Goal: Information Seeking & Learning: Check status

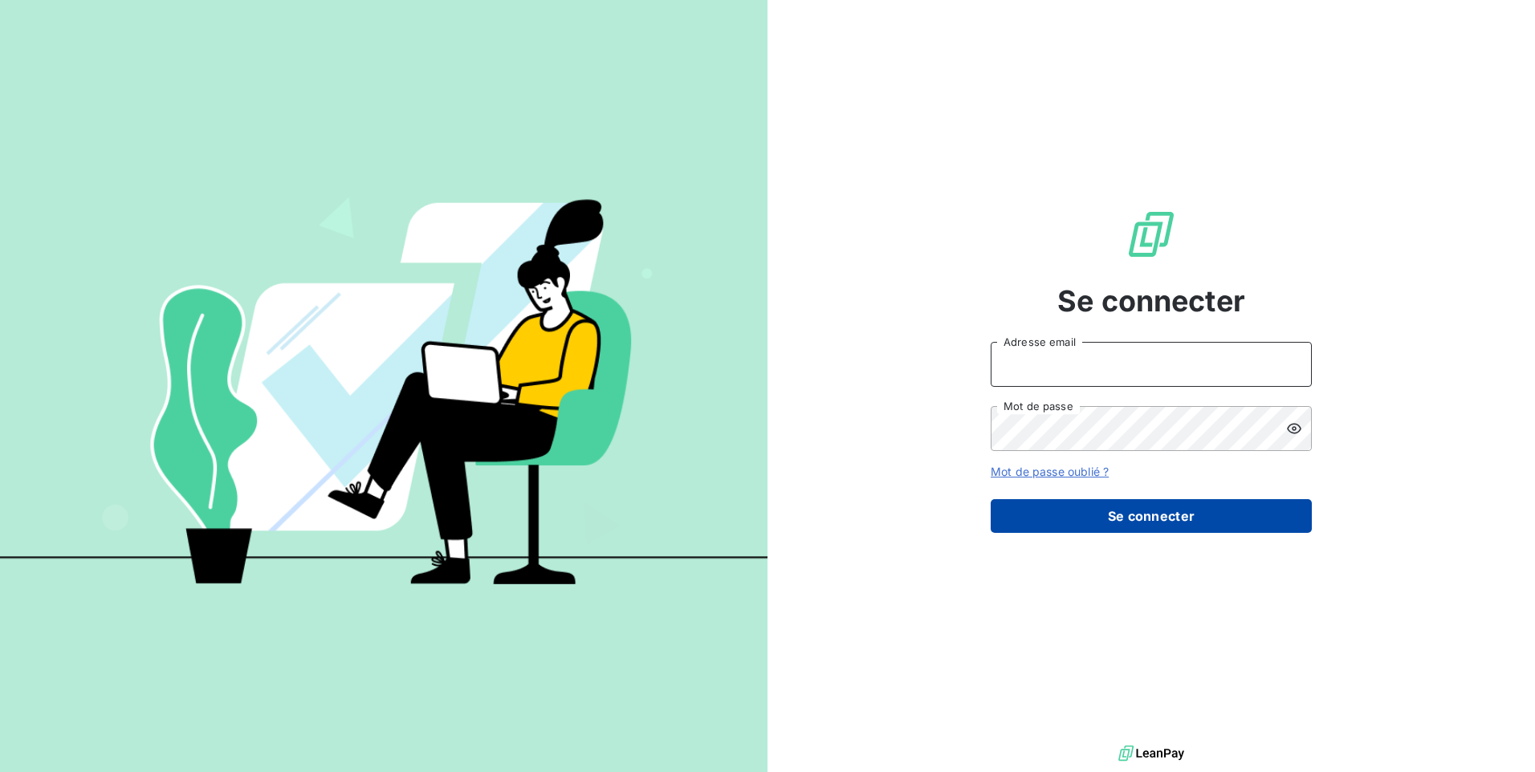
type input "[EMAIL_ADDRESS][DOMAIN_NAME]"
click at [1115, 526] on button "Se connecter" at bounding box center [1151, 516] width 321 height 34
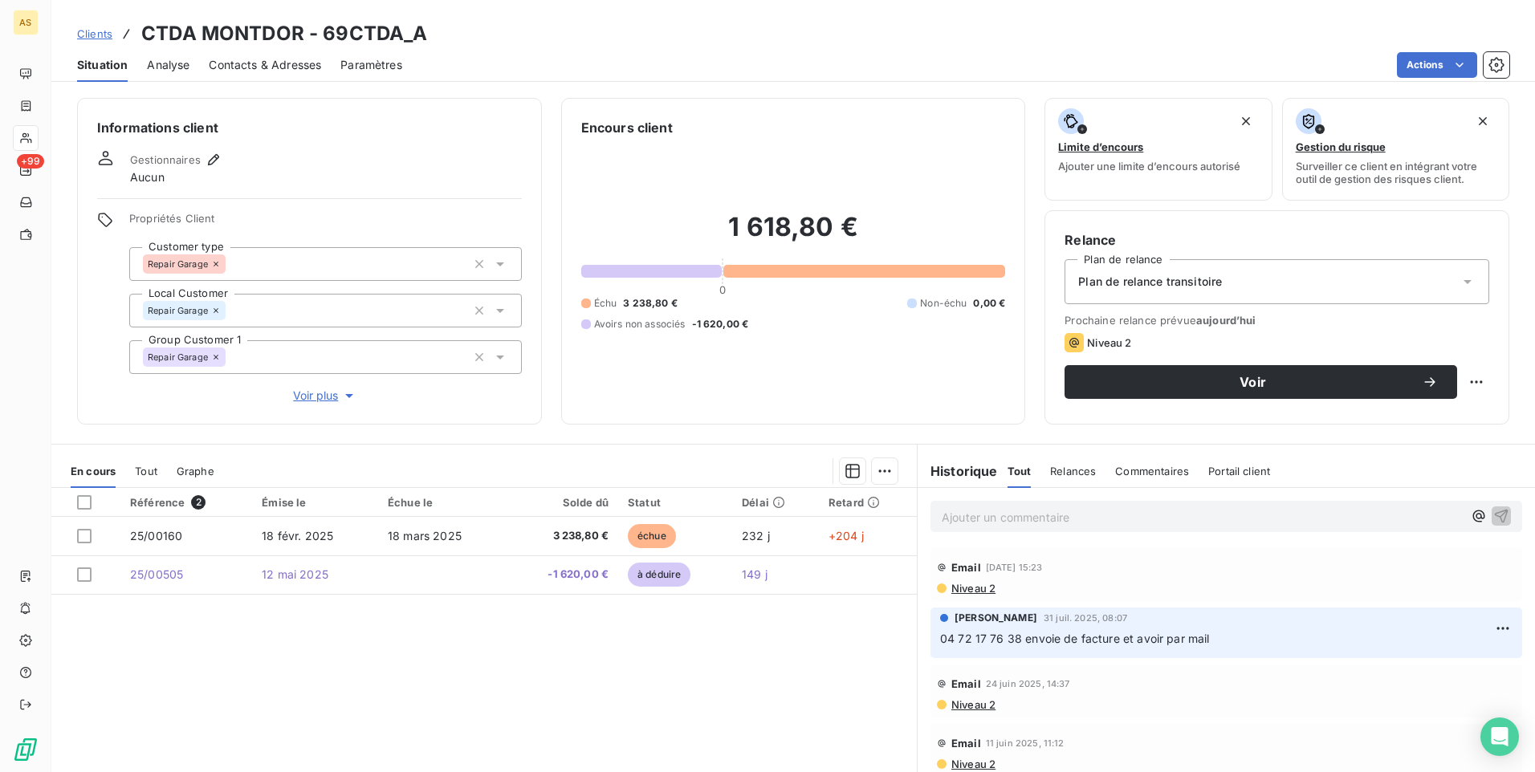
click at [88, 30] on span "Clients" at bounding box center [94, 33] width 35 height 13
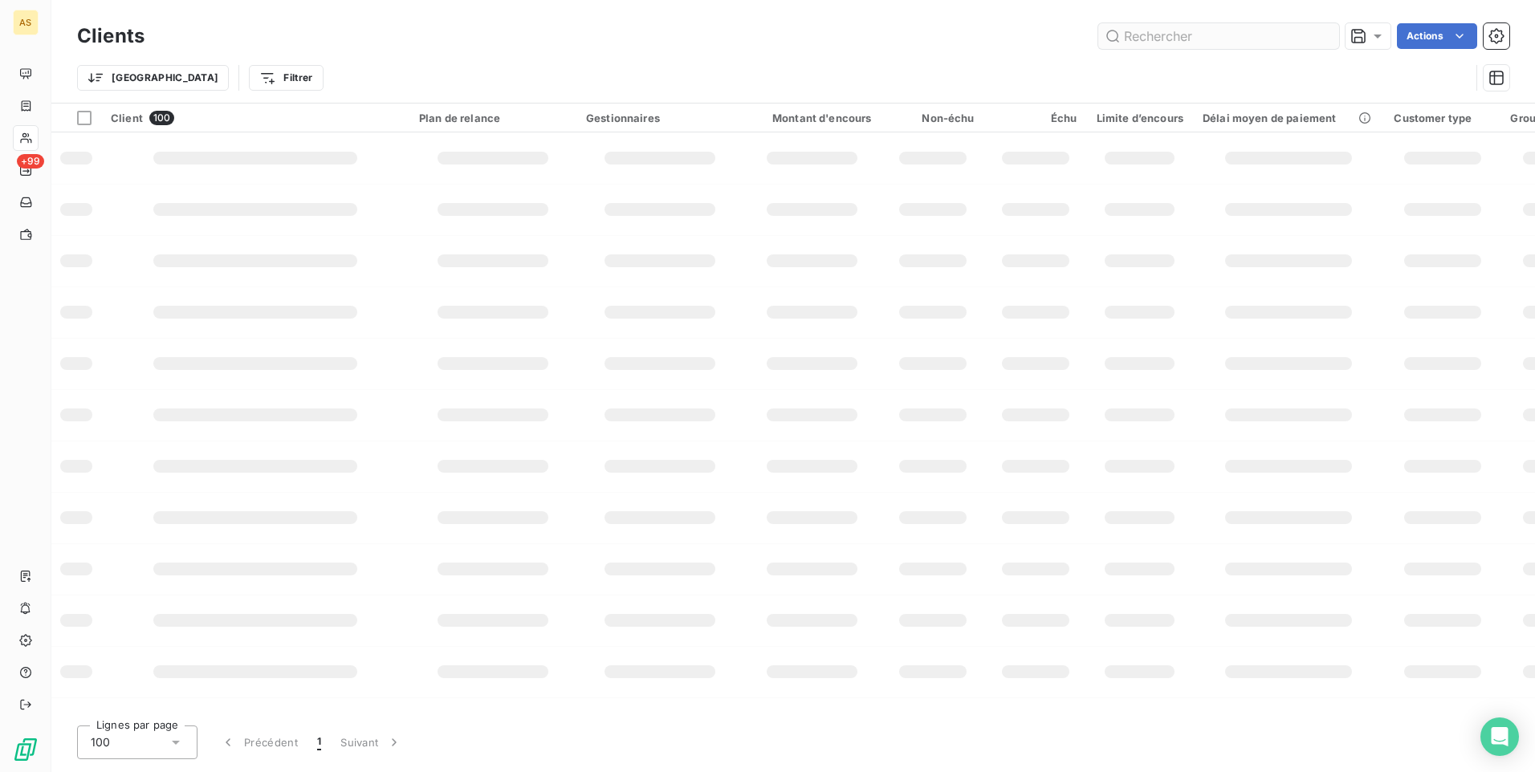
click at [1124, 39] on input "text" at bounding box center [1218, 36] width 241 height 26
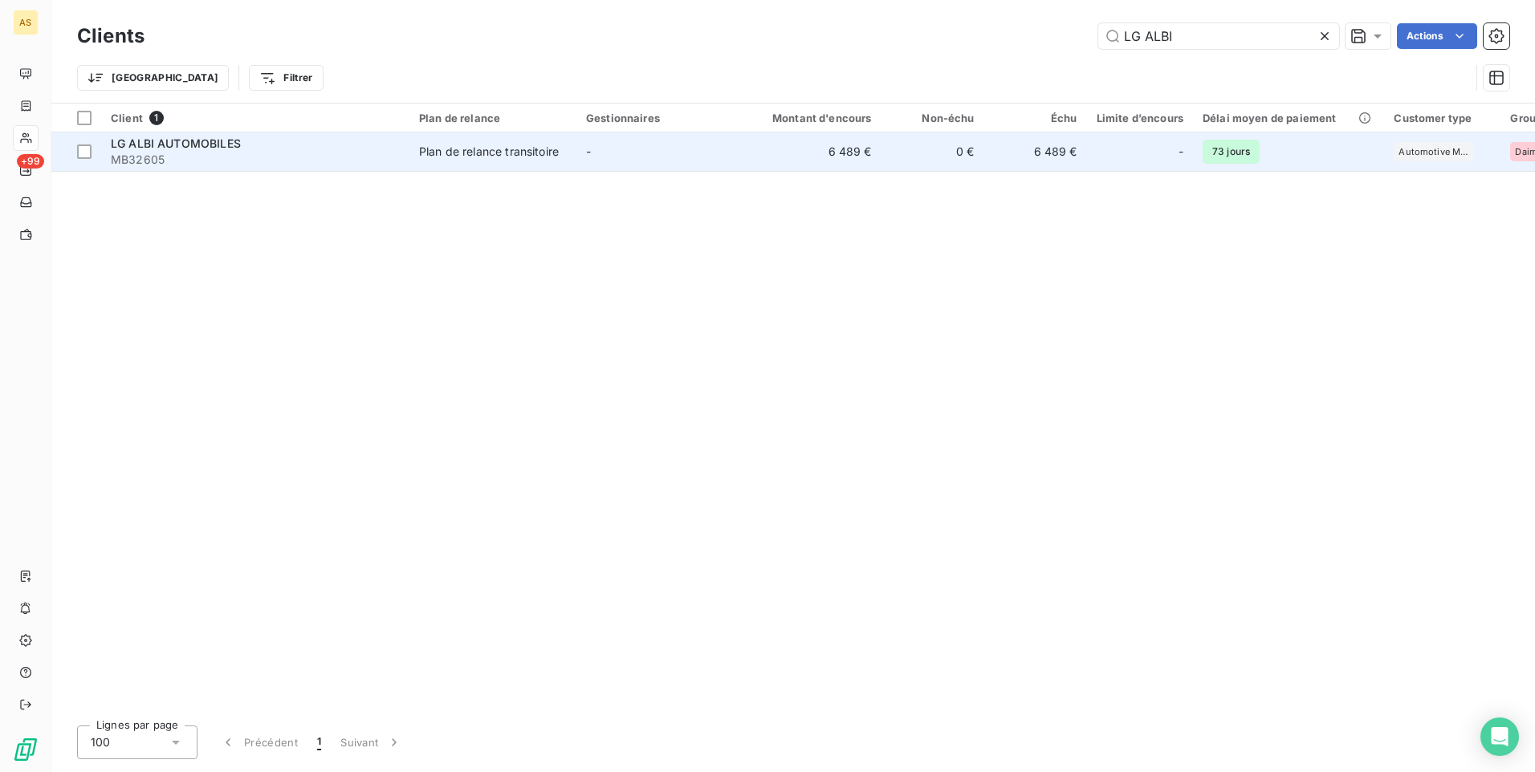
type input "LG ALBI"
click at [699, 161] on td "-" at bounding box center [659, 151] width 167 height 39
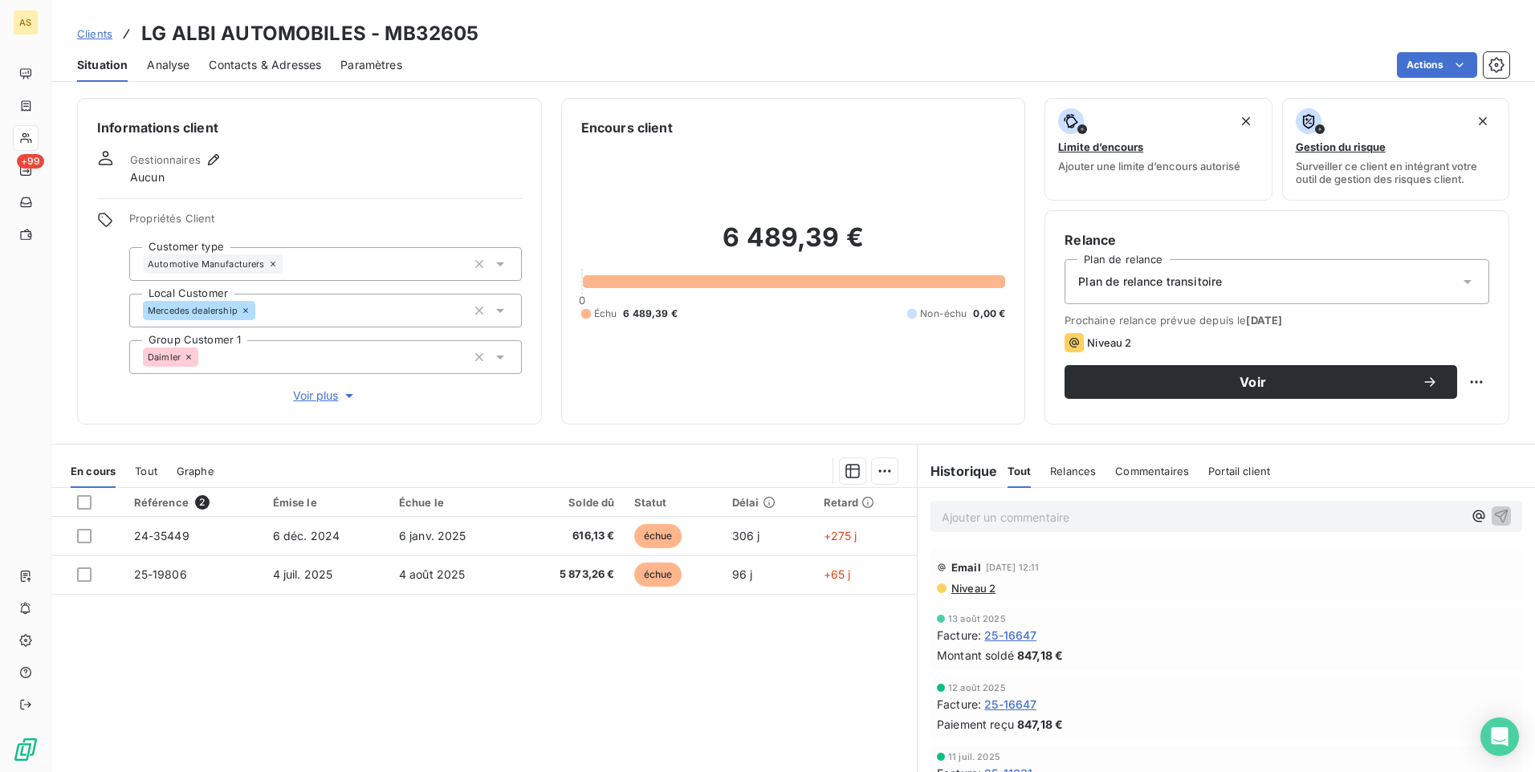
click at [100, 33] on span "Clients" at bounding box center [94, 33] width 35 height 13
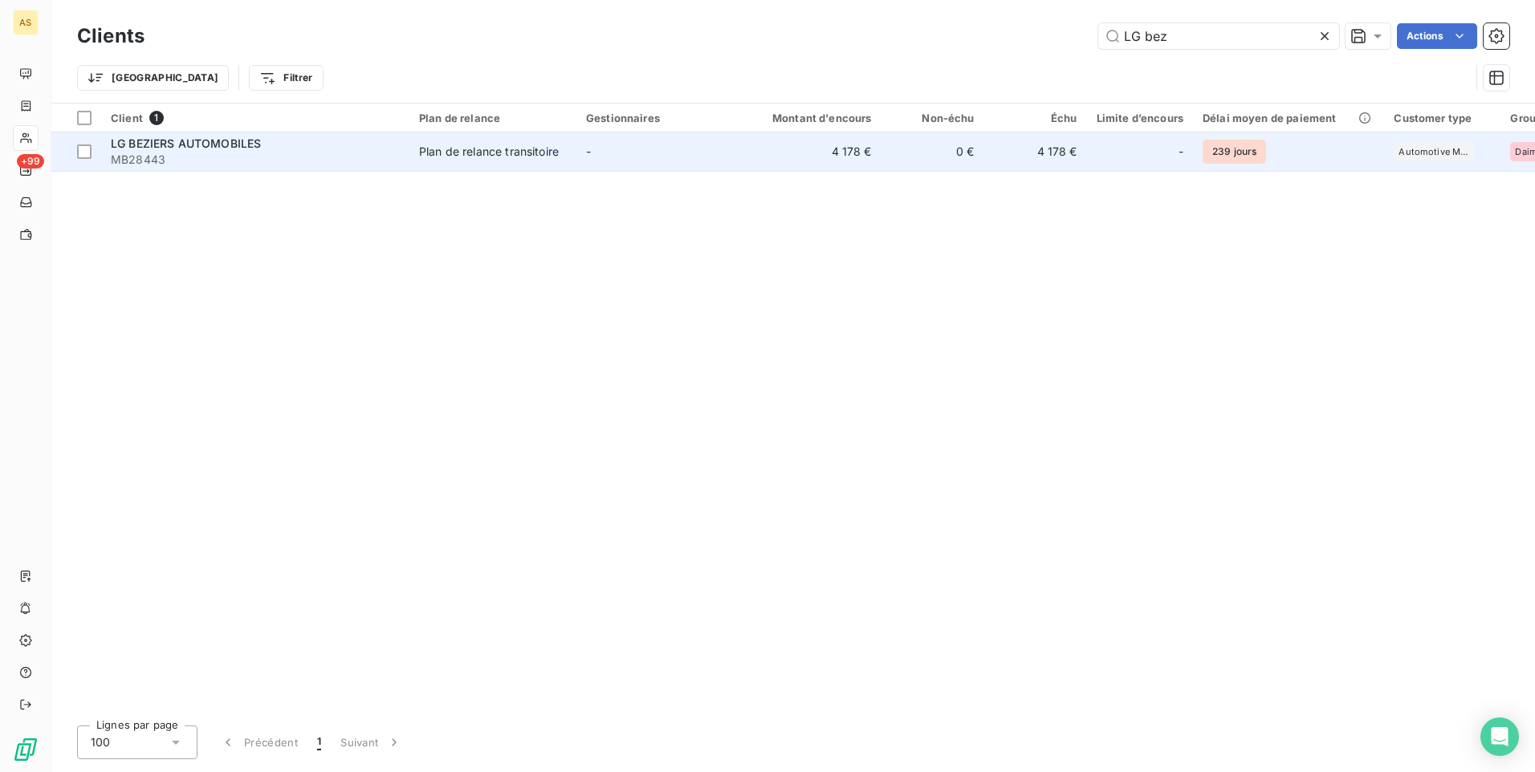
type input "LG bez"
click at [748, 158] on td "4 178 €" at bounding box center [812, 151] width 138 height 39
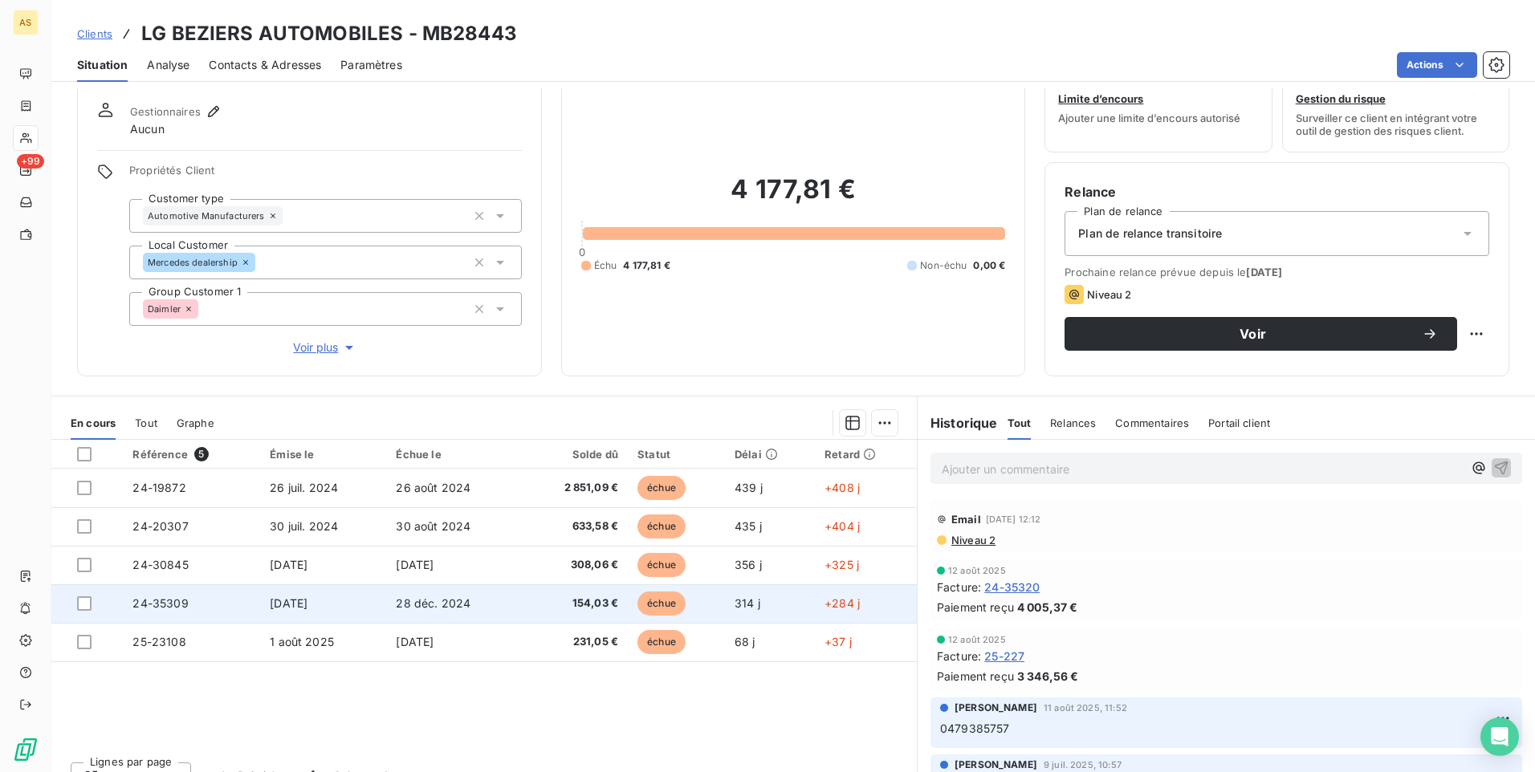
scroll to position [73, 0]
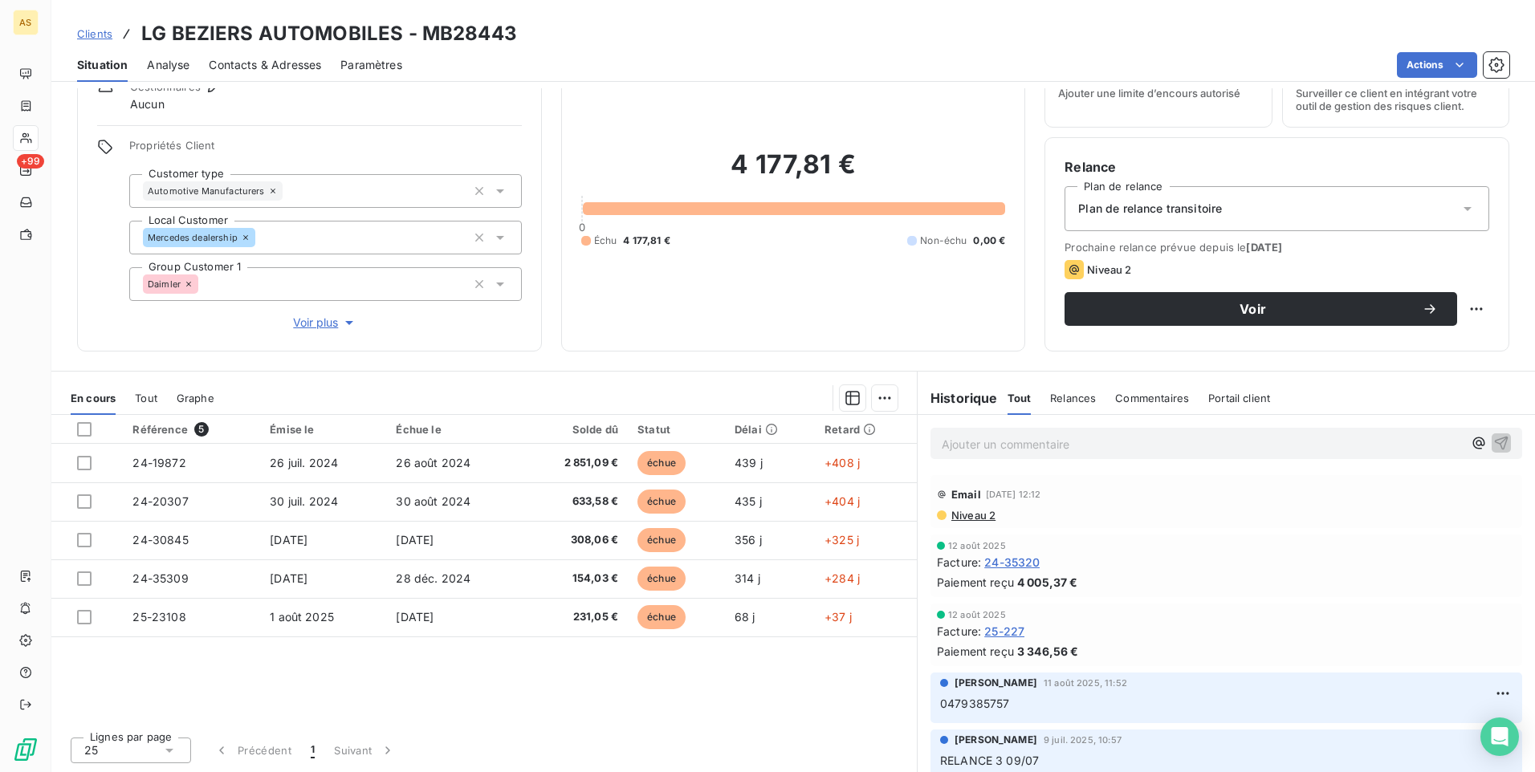
click at [246, 67] on span "Contacts & Adresses" at bounding box center [265, 65] width 112 height 16
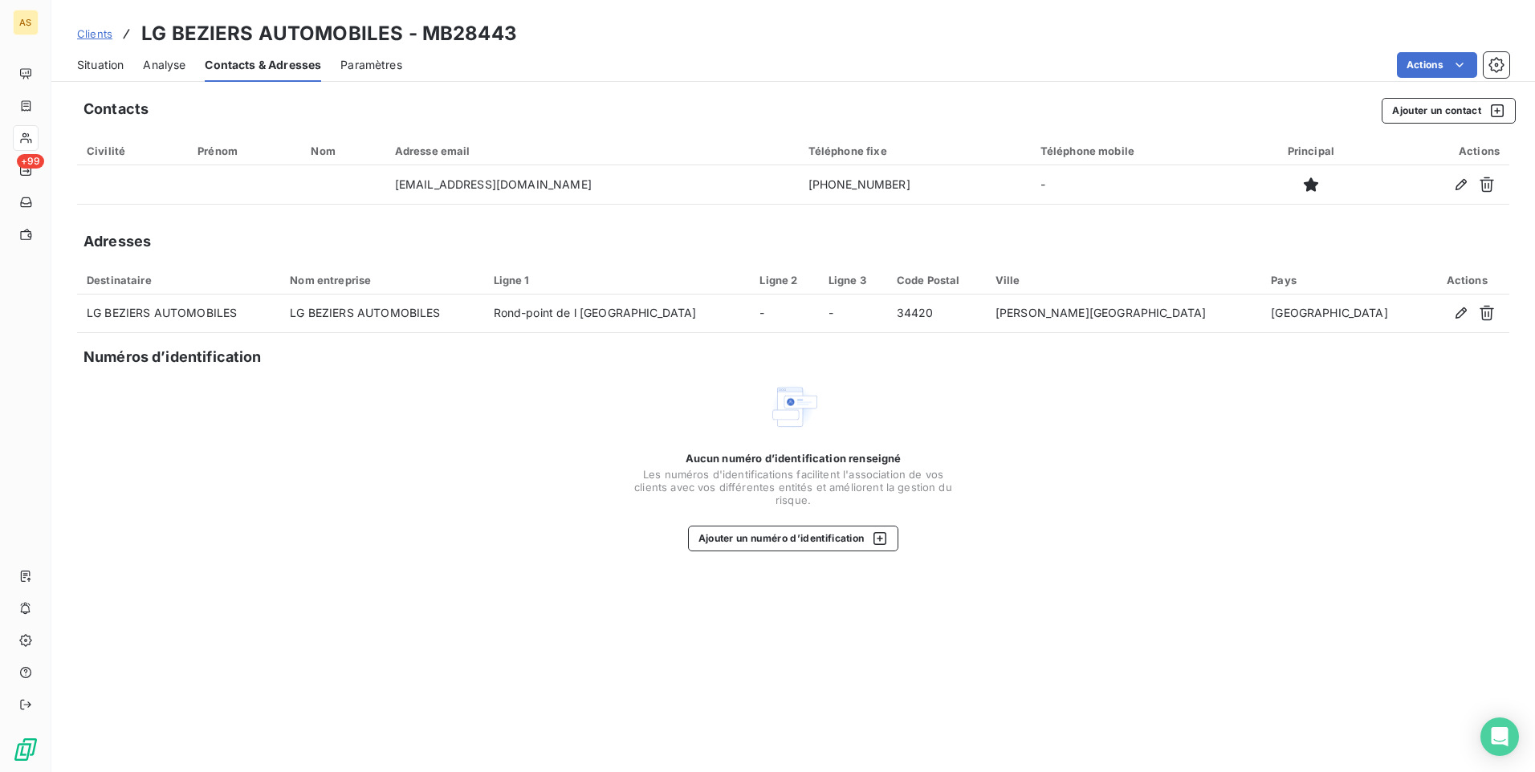
click at [99, 59] on span "Situation" at bounding box center [100, 65] width 47 height 16
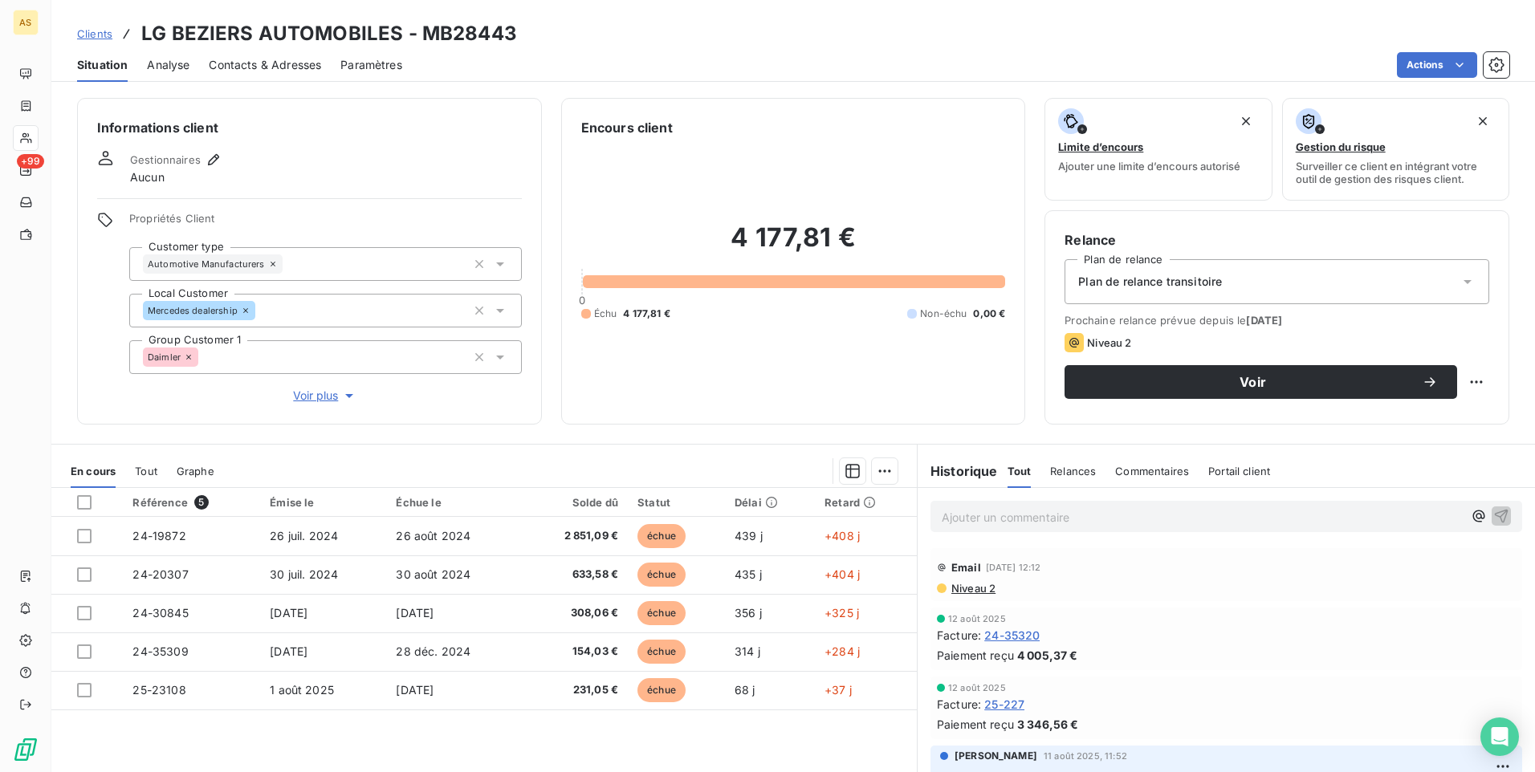
click at [82, 33] on span "Clients" at bounding box center [94, 33] width 35 height 13
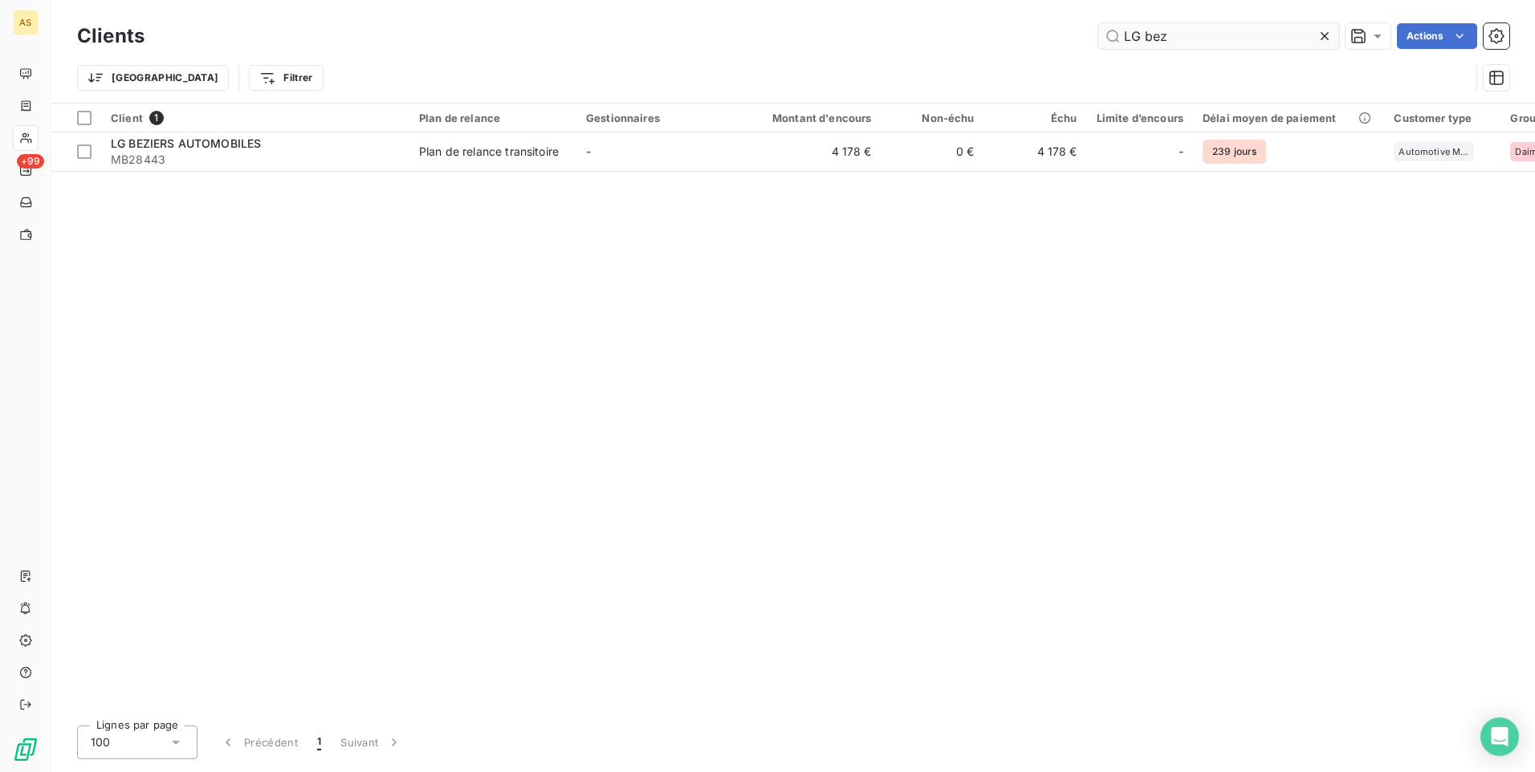
drag, startPoint x: 1185, startPoint y: 39, endPoint x: 1146, endPoint y: 38, distance: 38.5
click at [1146, 38] on input "LG bez" at bounding box center [1218, 36] width 241 height 26
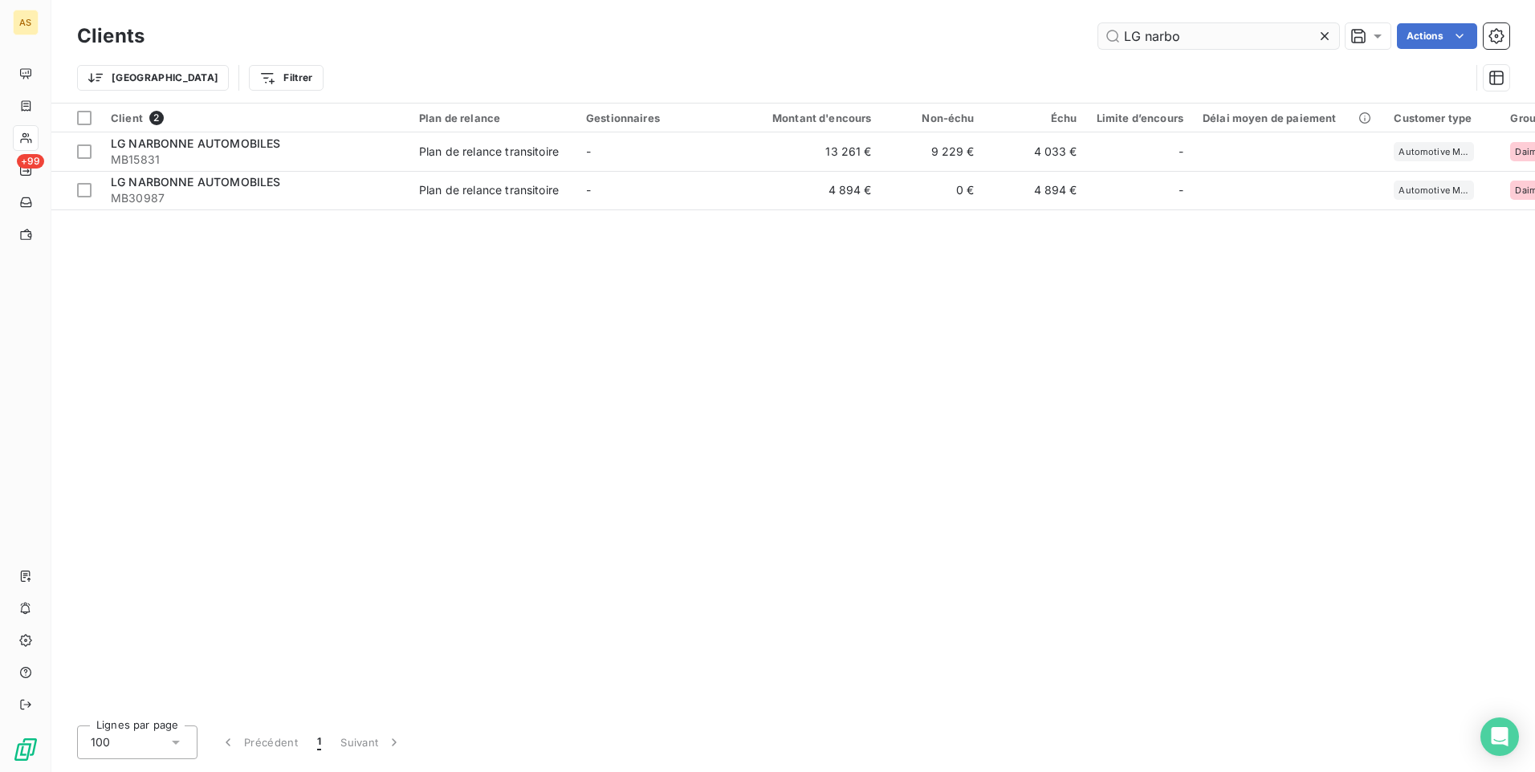
type input "LG narbo"
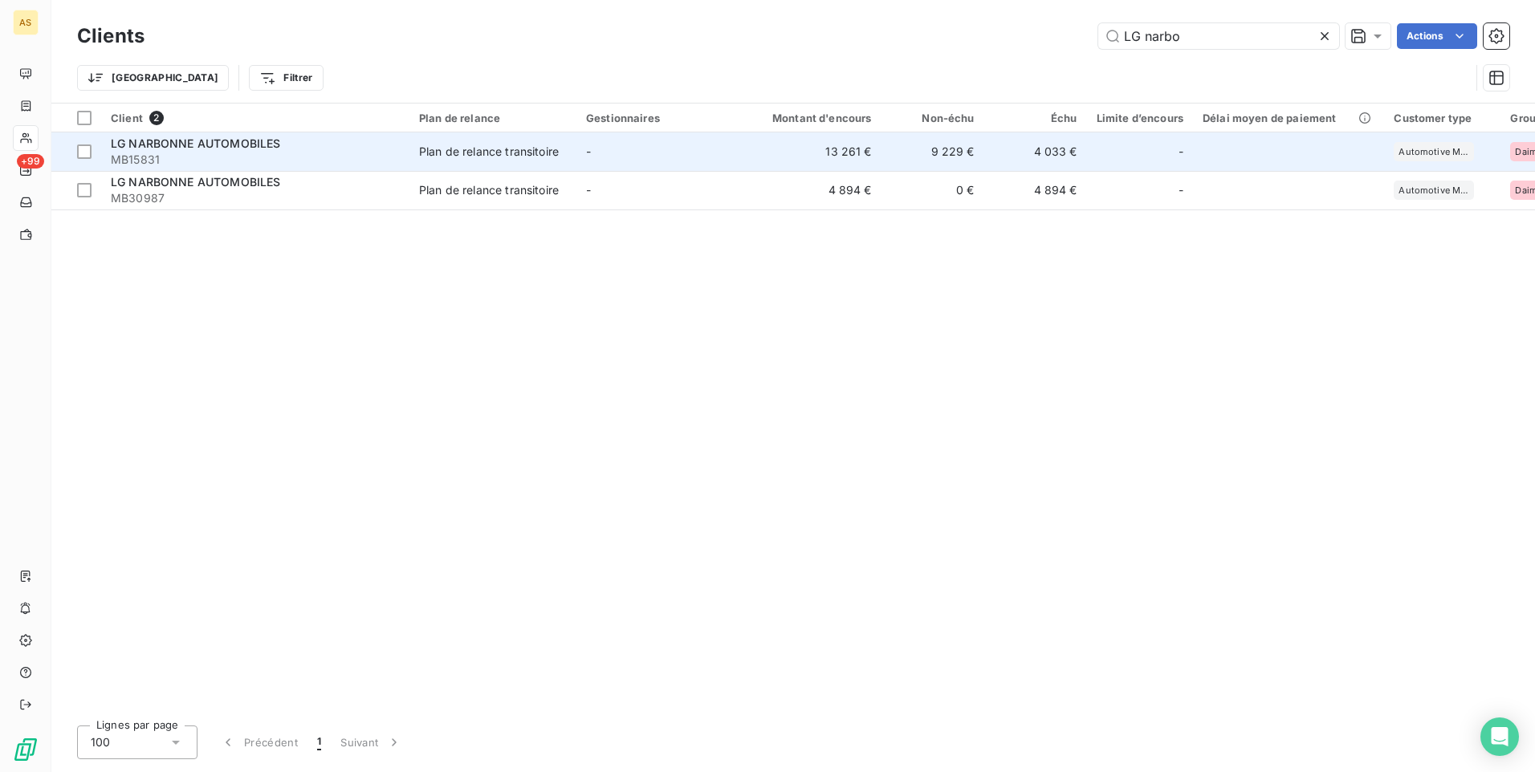
click at [1070, 151] on td "4 033 €" at bounding box center [1035, 151] width 103 height 39
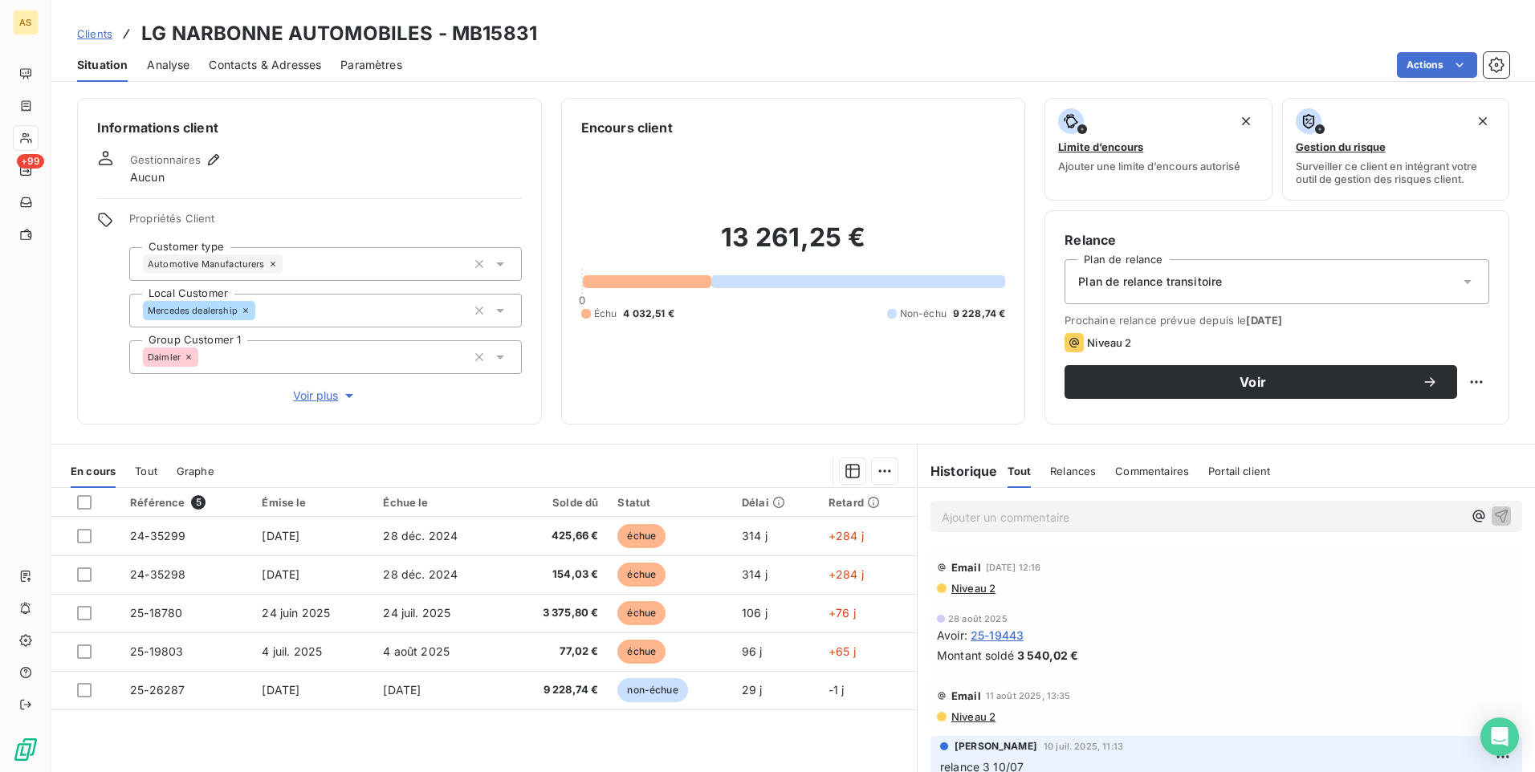
click at [267, 63] on span "Contacts & Adresses" at bounding box center [265, 65] width 112 height 16
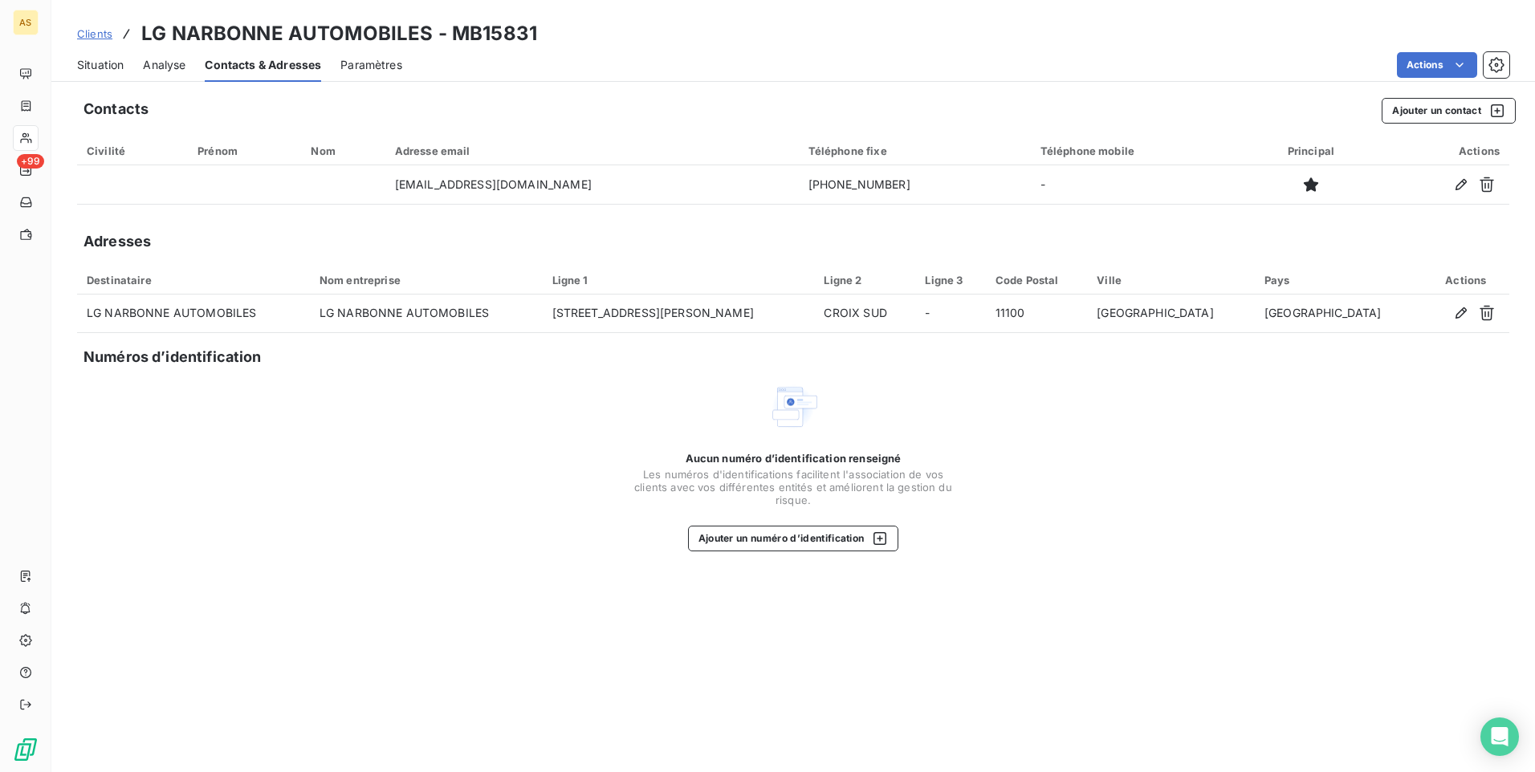
click at [88, 35] on span "Clients" at bounding box center [94, 33] width 35 height 13
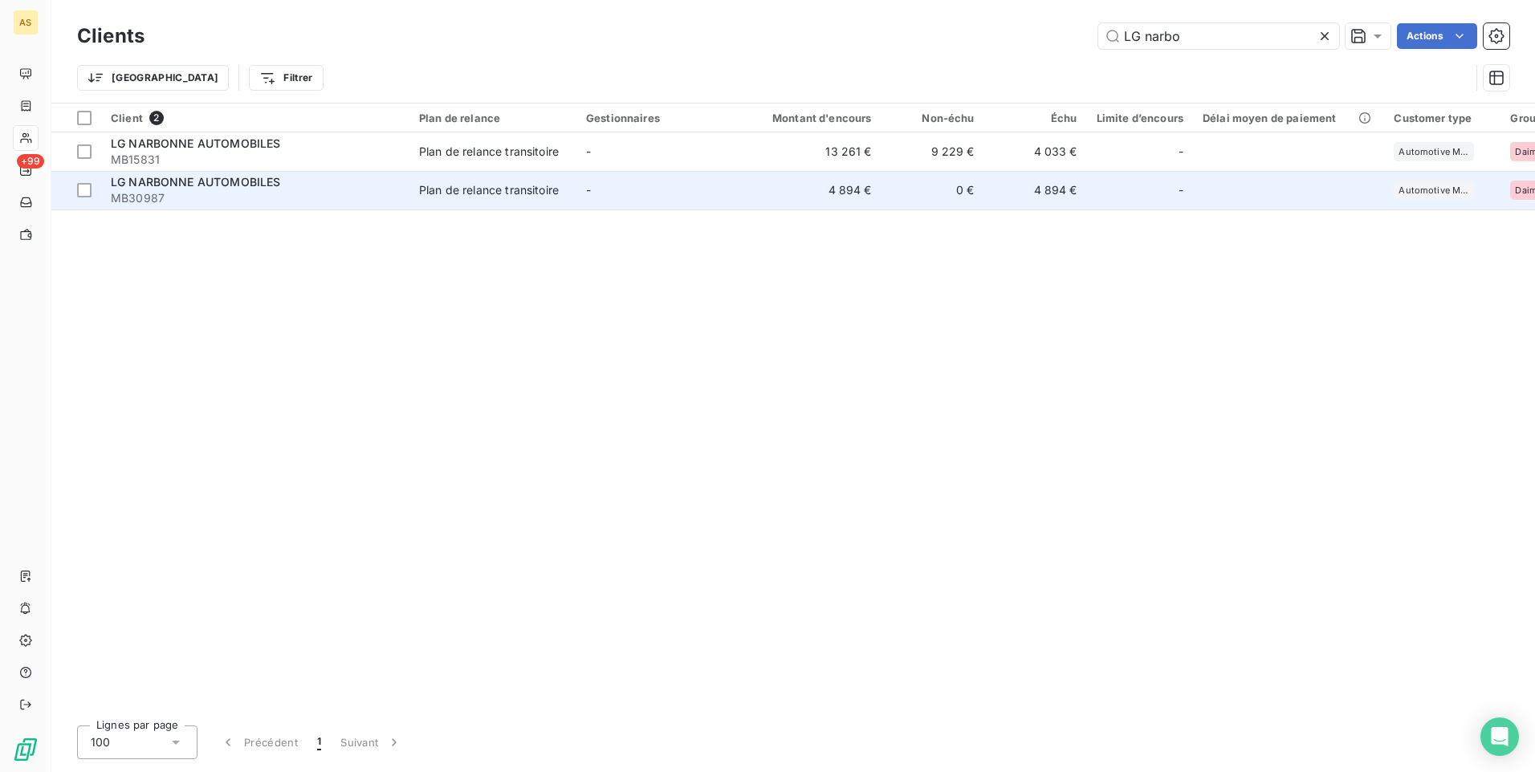
click at [1056, 192] on td "4 894 €" at bounding box center [1035, 190] width 103 height 39
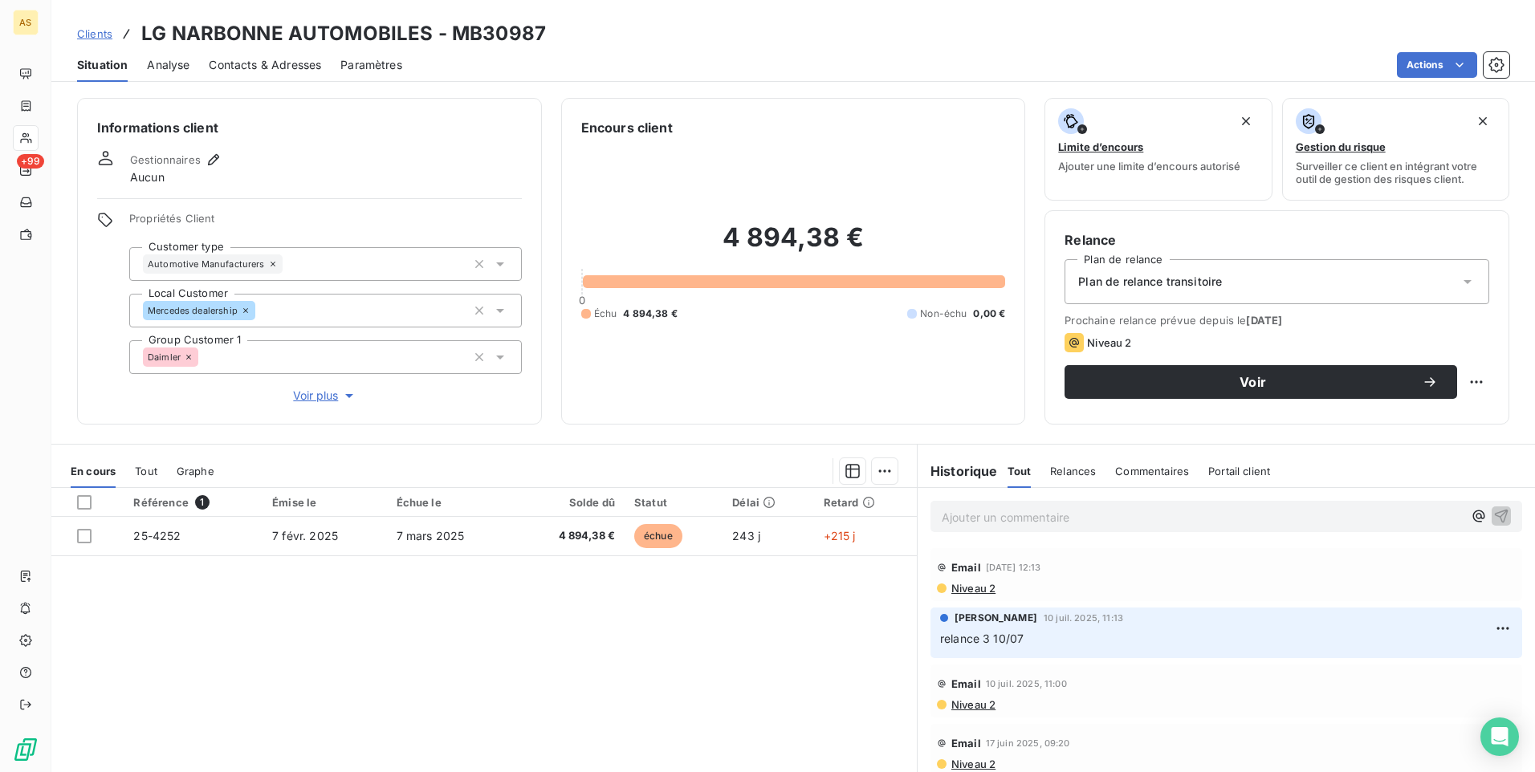
click at [287, 66] on span "Contacts & Adresses" at bounding box center [265, 65] width 112 height 16
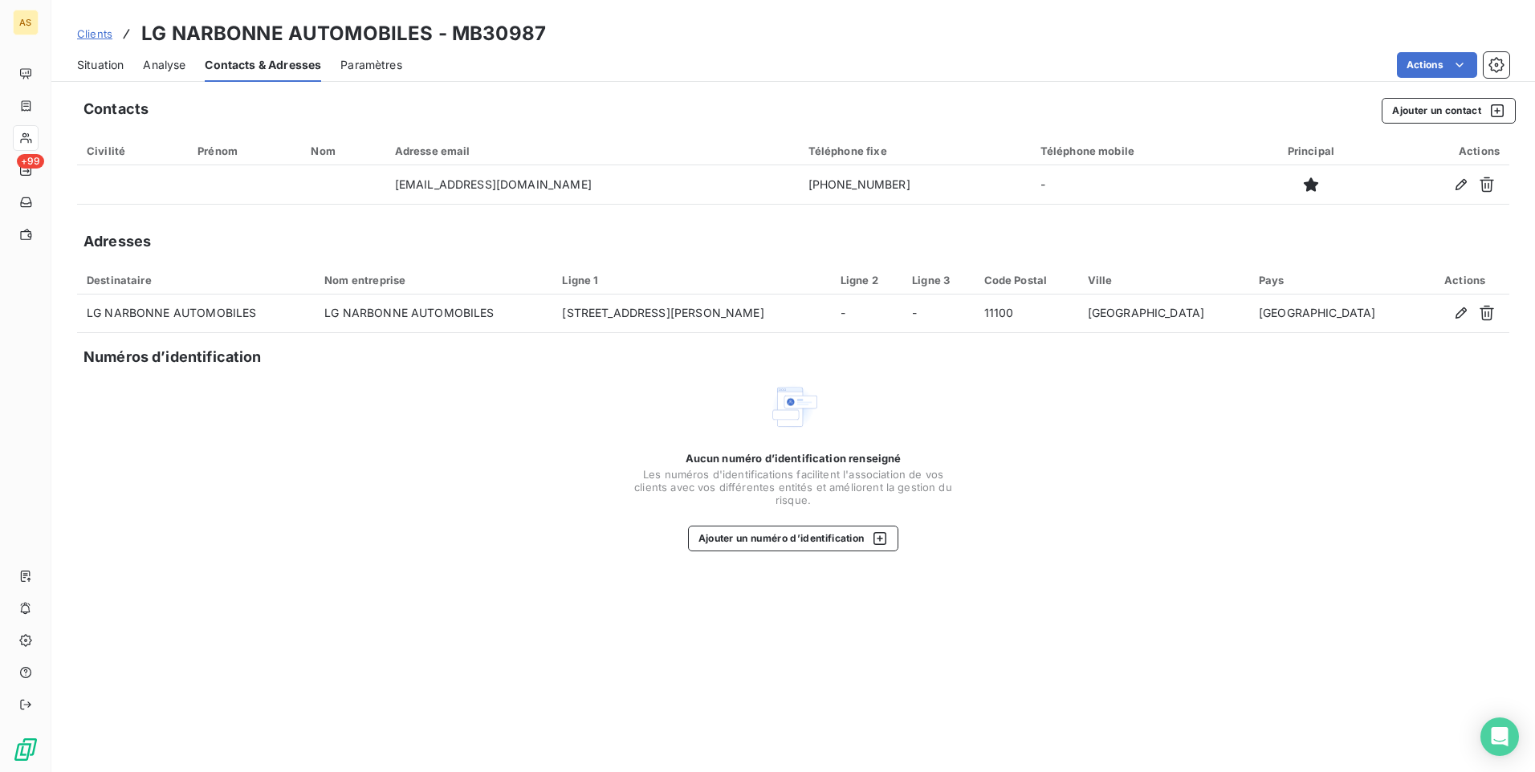
click at [114, 67] on span "Situation" at bounding box center [100, 65] width 47 height 16
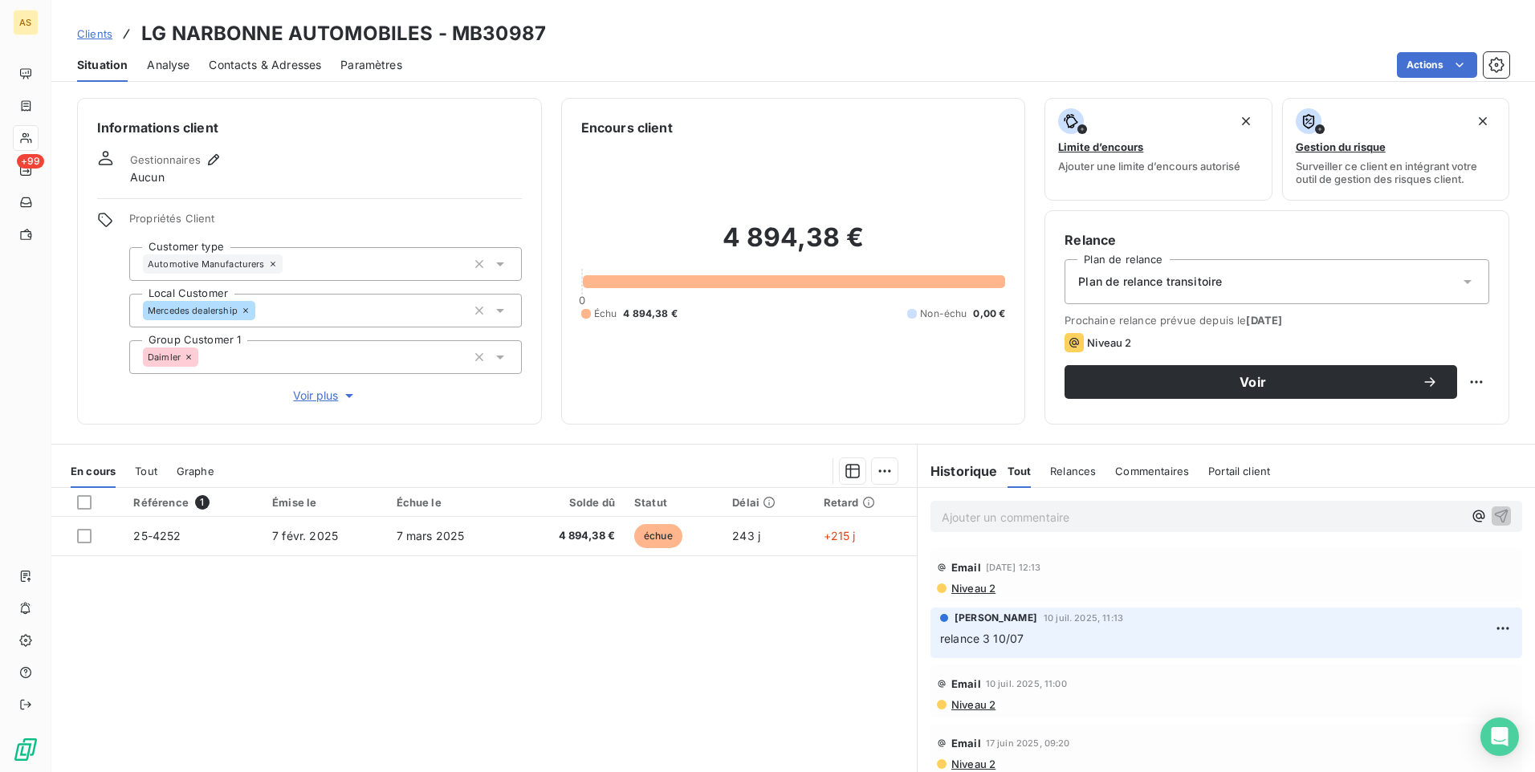
click at [108, 31] on span "Clients" at bounding box center [94, 33] width 35 height 13
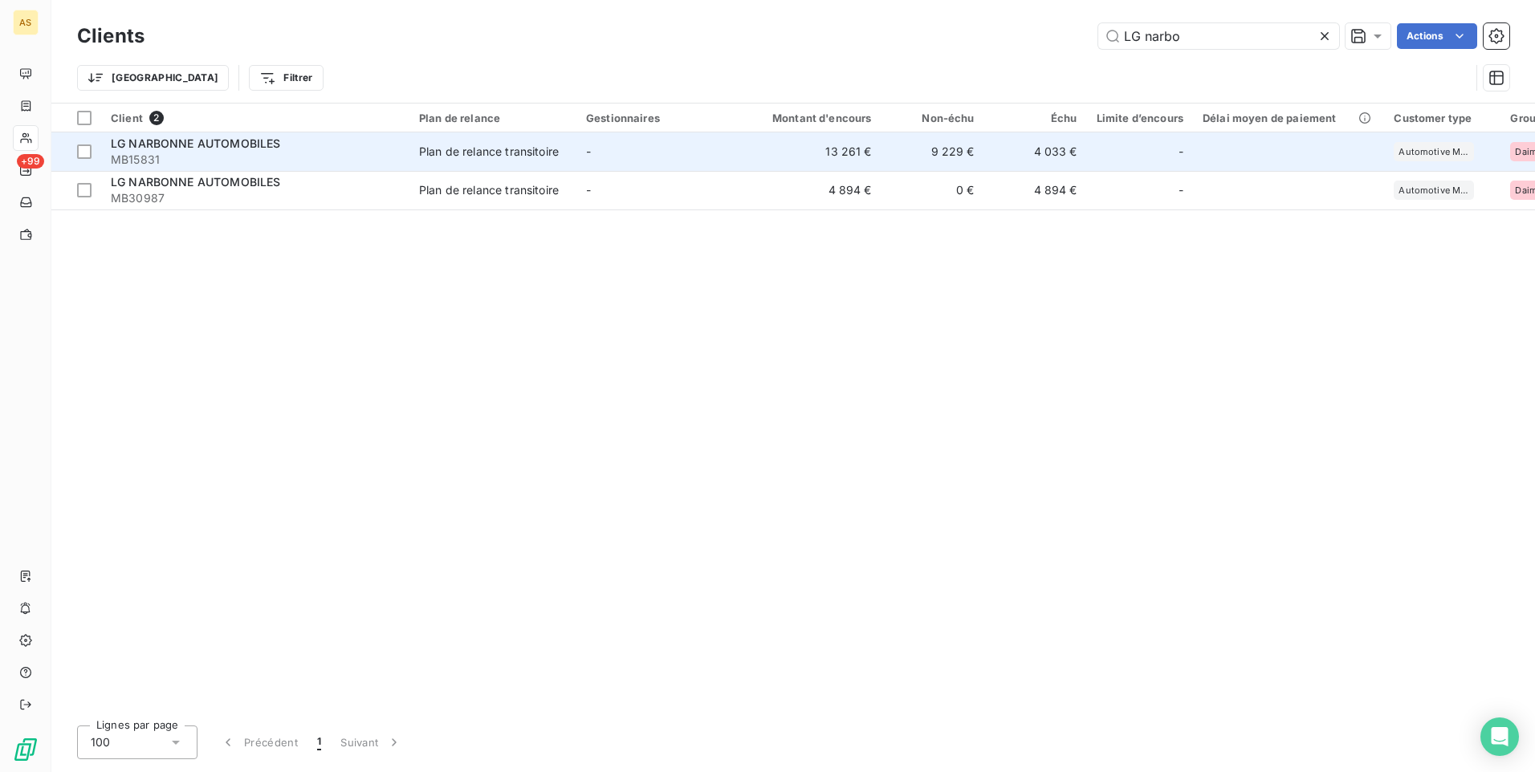
click at [838, 148] on td "13 261 €" at bounding box center [812, 151] width 138 height 39
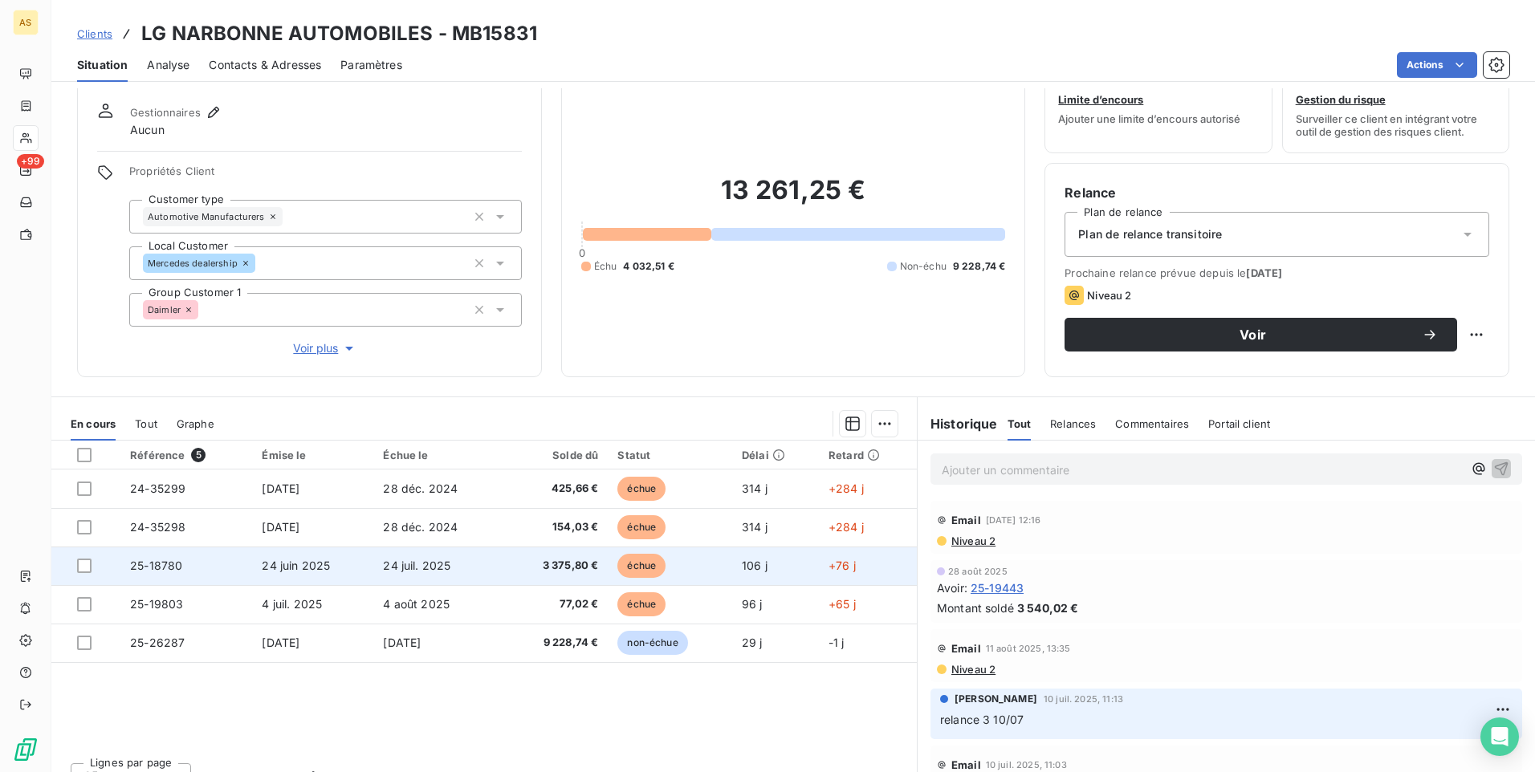
scroll to position [73, 0]
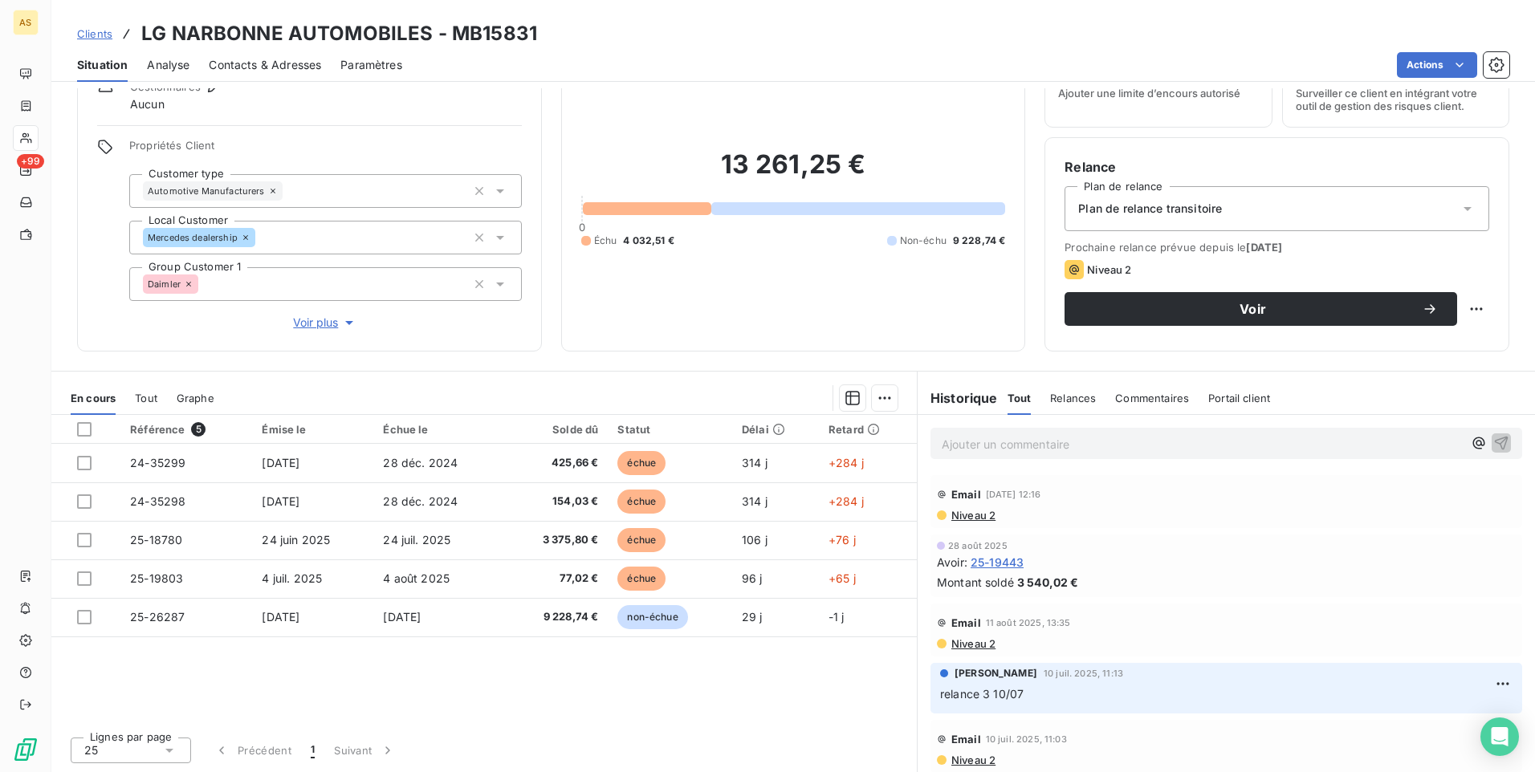
click at [84, 35] on span "Clients" at bounding box center [94, 33] width 35 height 13
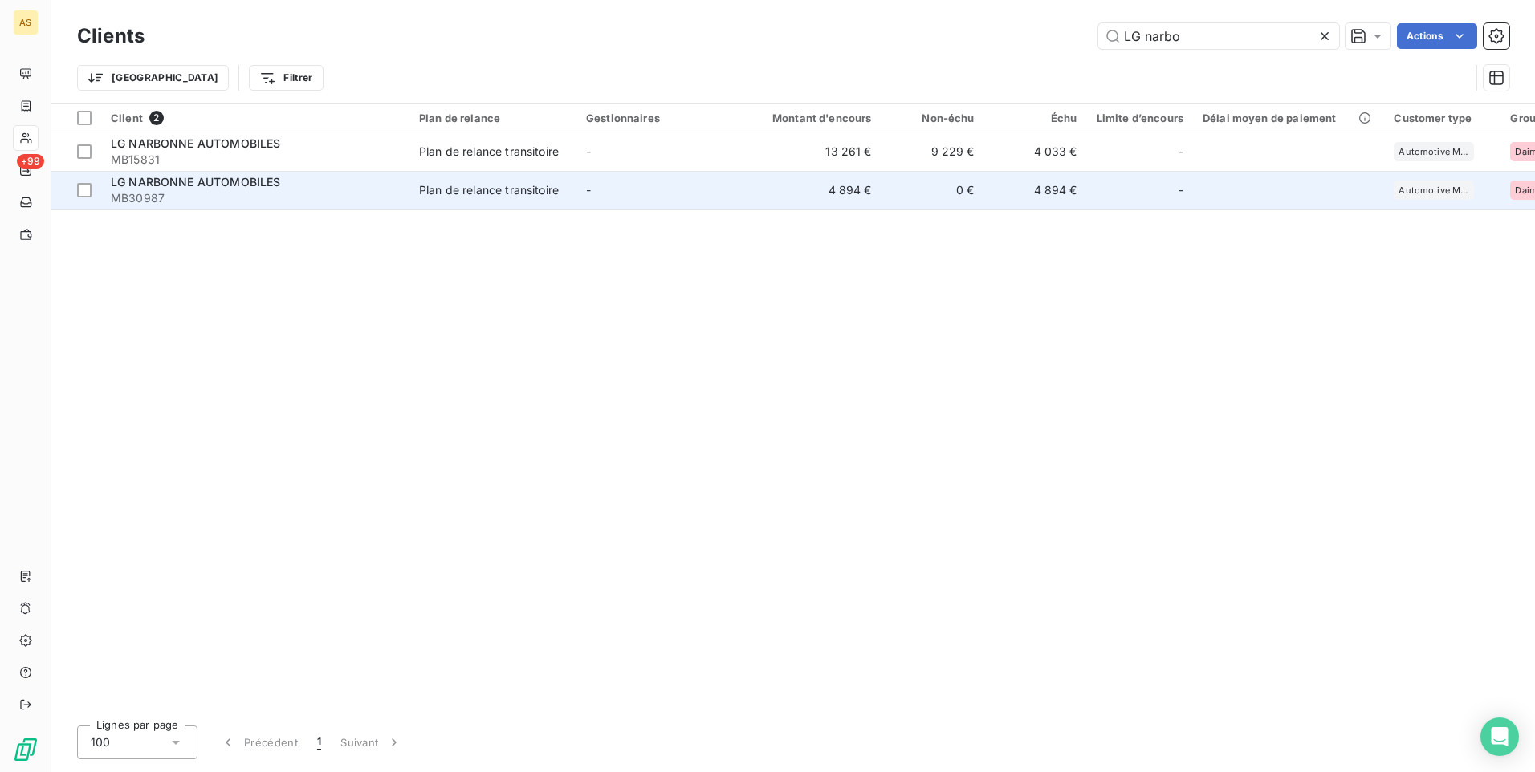
click at [682, 186] on td "-" at bounding box center [659, 190] width 167 height 39
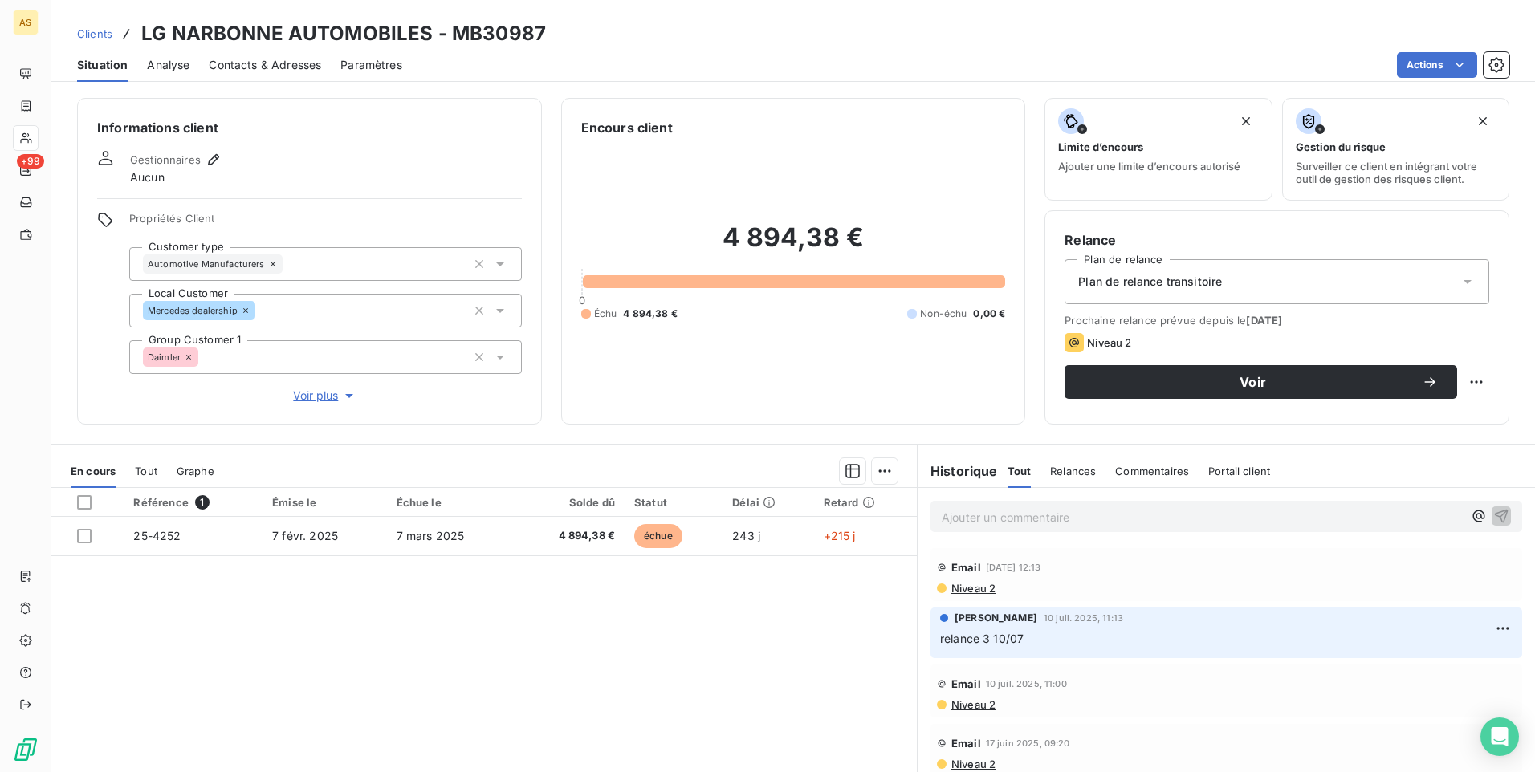
click at [102, 32] on span "Clients" at bounding box center [94, 33] width 35 height 13
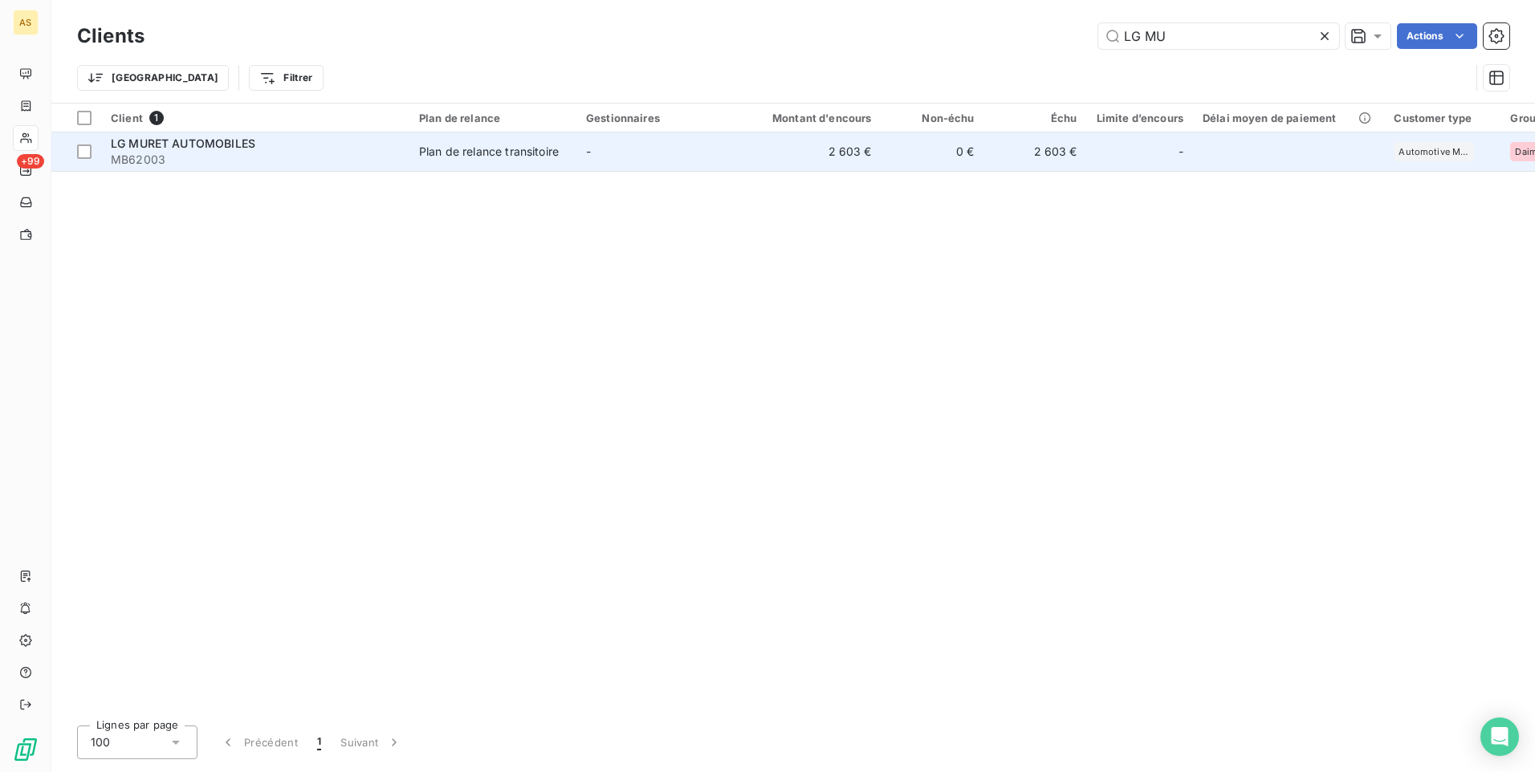
type input "LG MU"
click at [264, 168] on td "[PERSON_NAME] AUTOMOBILES MB62003" at bounding box center [255, 151] width 308 height 39
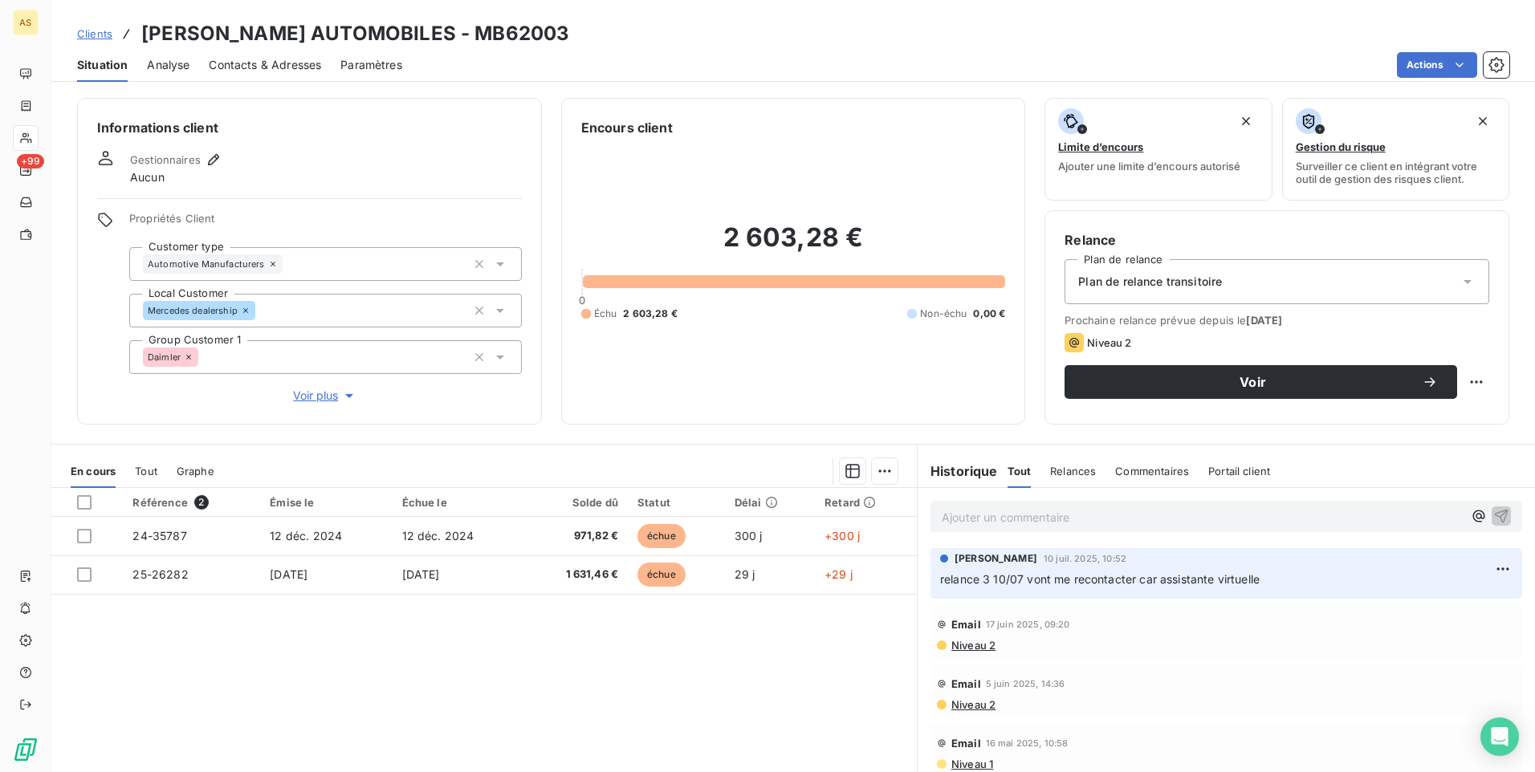
click at [92, 36] on span "Clients" at bounding box center [94, 33] width 35 height 13
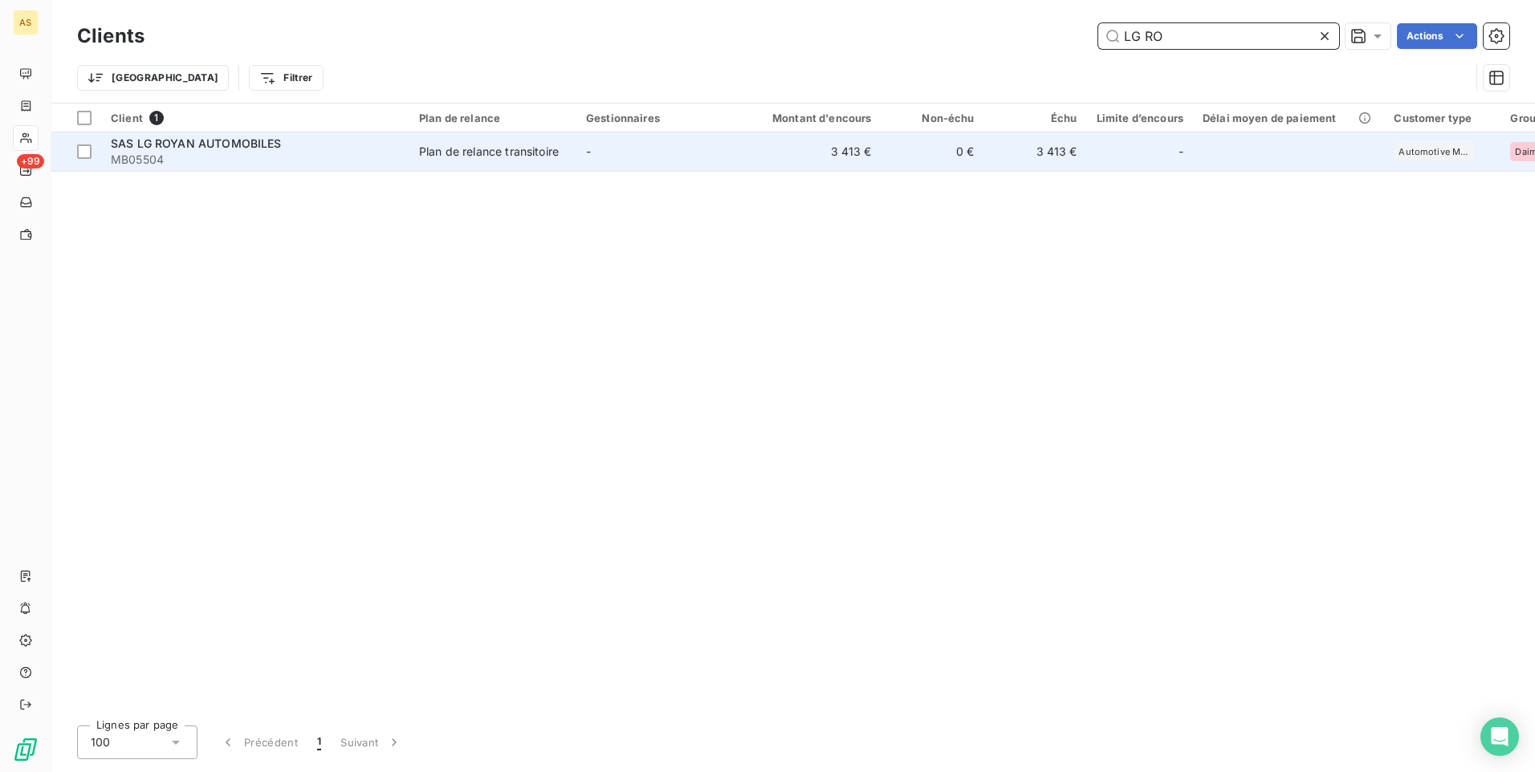
type input "LG RO"
click at [789, 157] on td "3 413 €" at bounding box center [812, 151] width 138 height 39
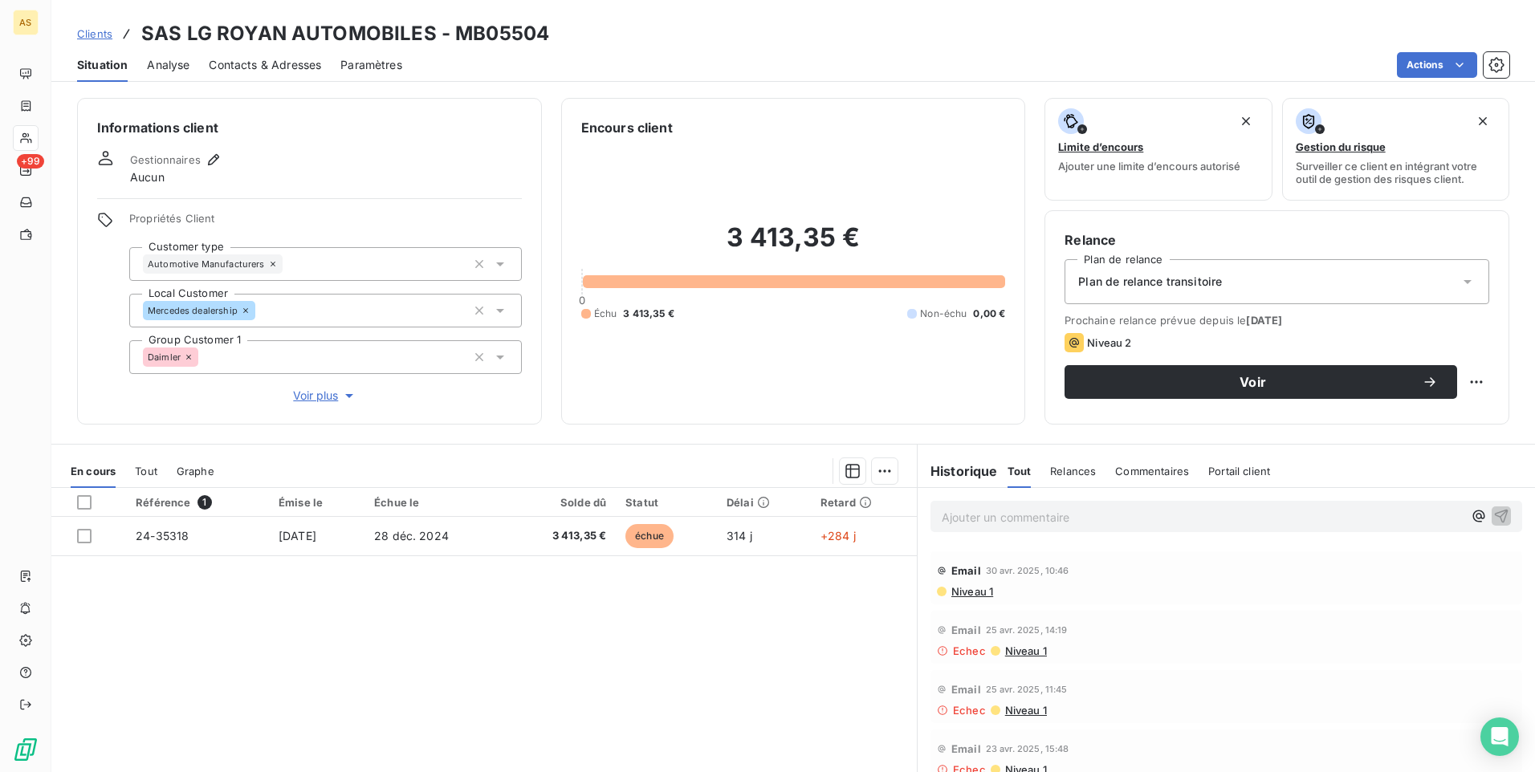
scroll to position [73, 0]
